Goal: Information Seeking & Learning: Find contact information

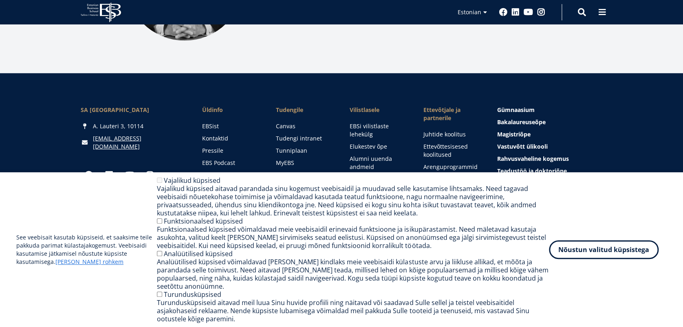
scroll to position [1168, 0]
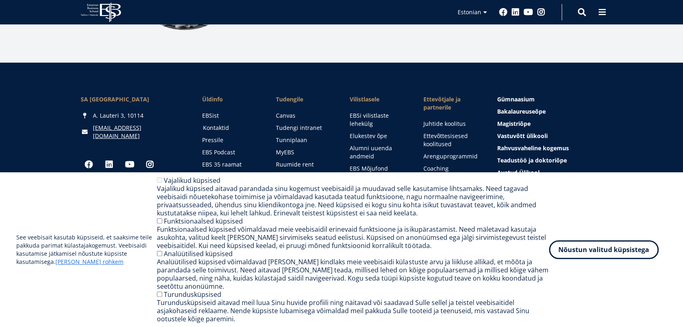
click at [220, 127] on link "Kontaktid" at bounding box center [231, 128] width 57 height 8
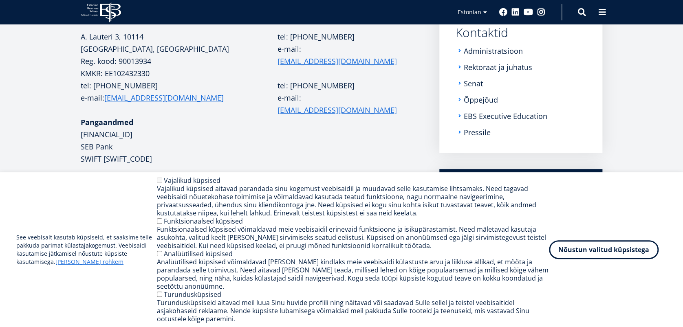
scroll to position [136, 0]
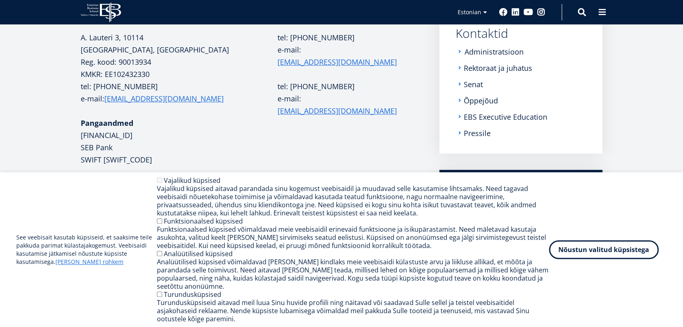
click at [517, 54] on link "Administratsioon" at bounding box center [494, 52] width 59 height 8
